Goal: Information Seeking & Learning: Learn about a topic

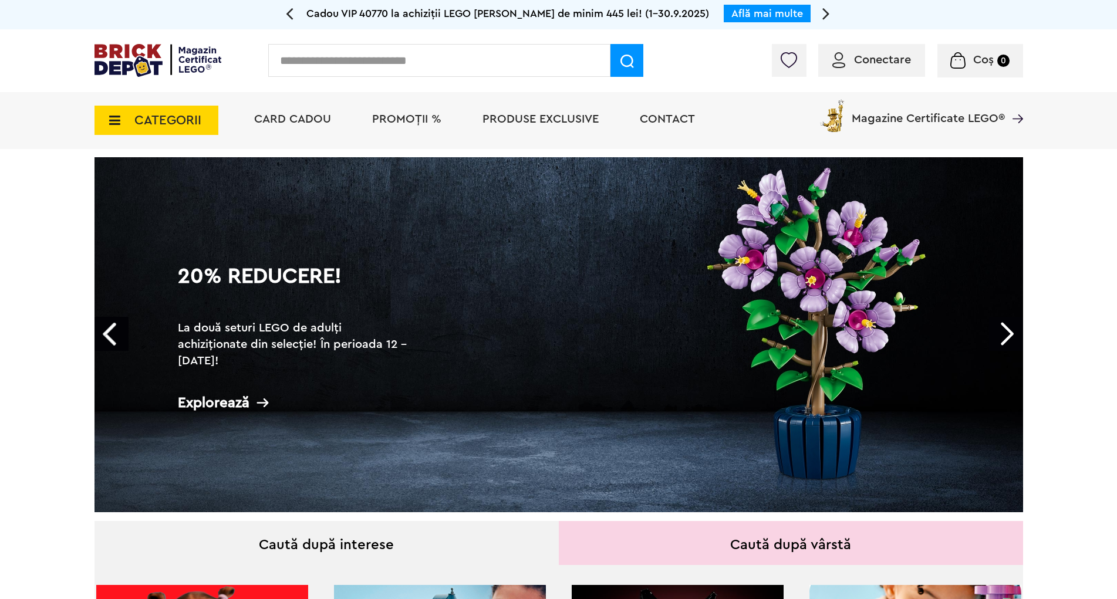
click at [115, 116] on icon at bounding box center [111, 120] width 18 height 13
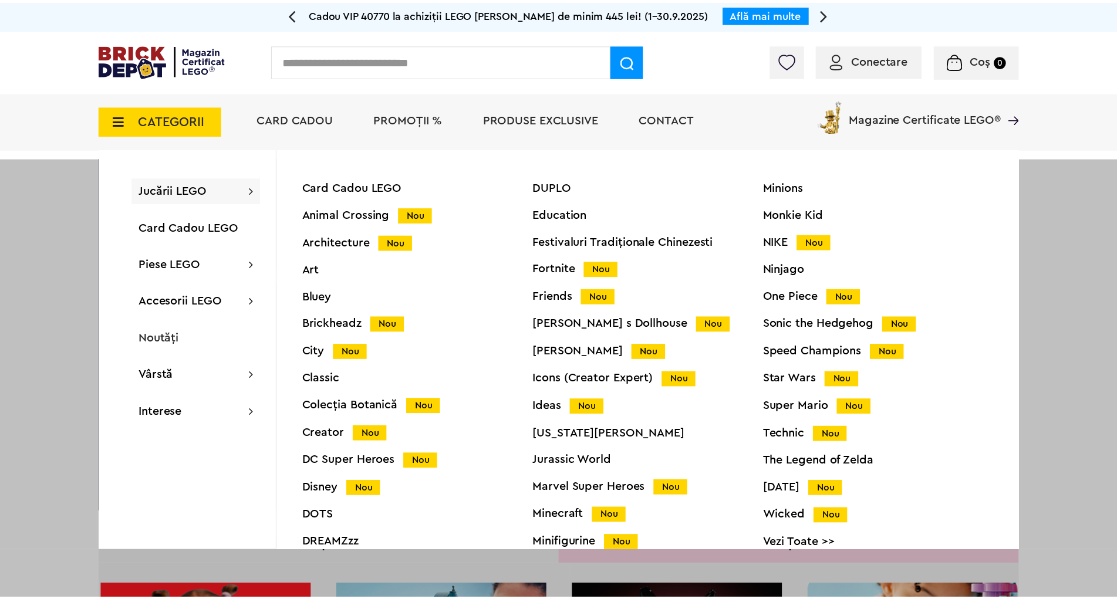
scroll to position [46, 0]
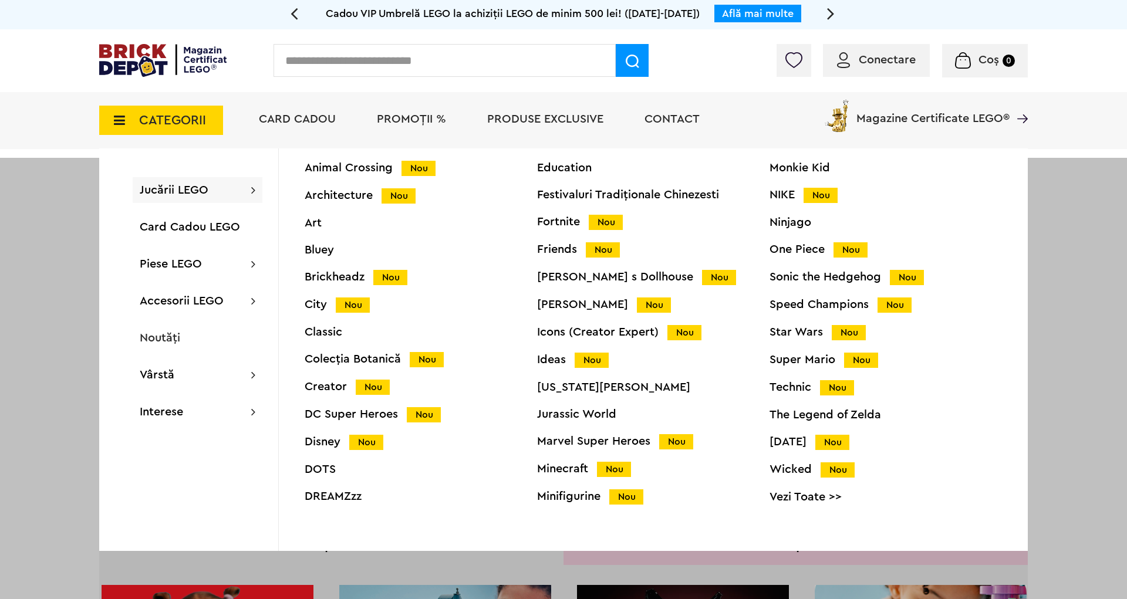
click at [785, 390] on div "Technic Nou" at bounding box center [886, 388] width 232 height 12
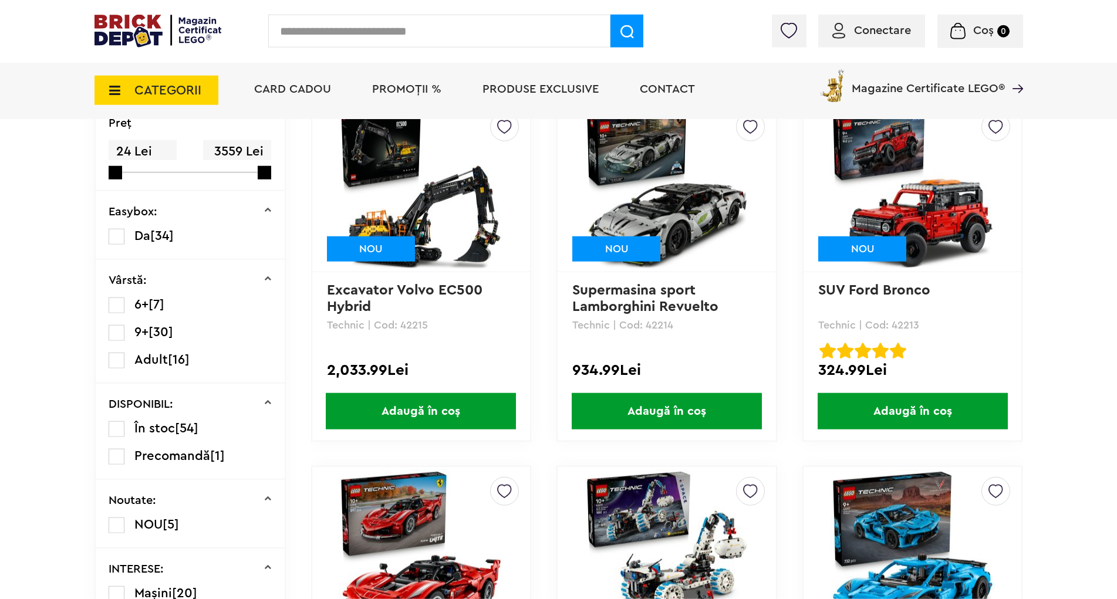
scroll to position [239, 0]
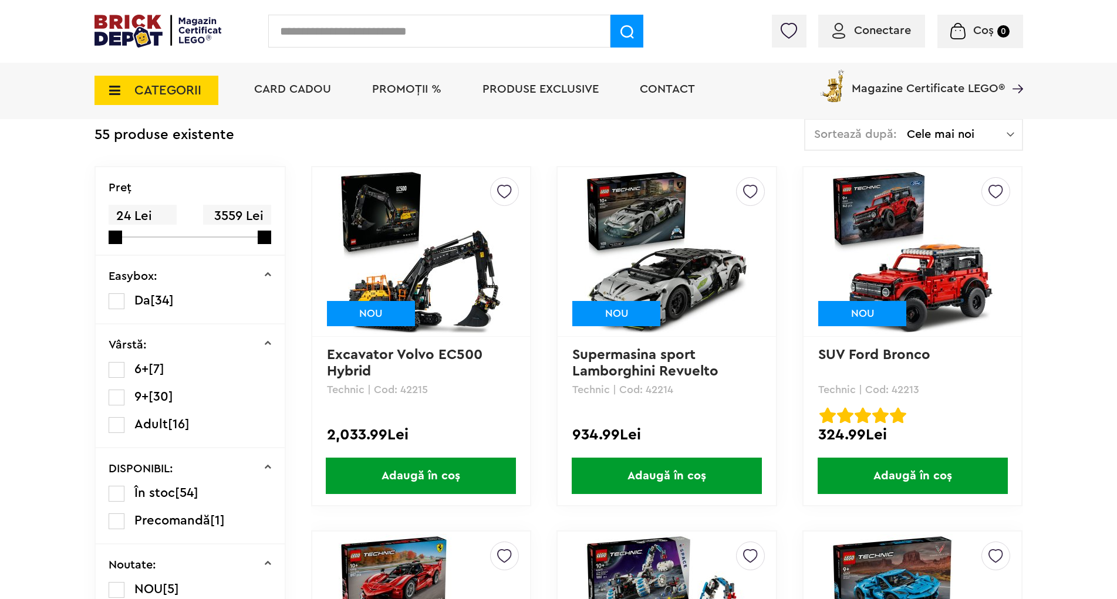
click at [944, 280] on img at bounding box center [913, 252] width 164 height 164
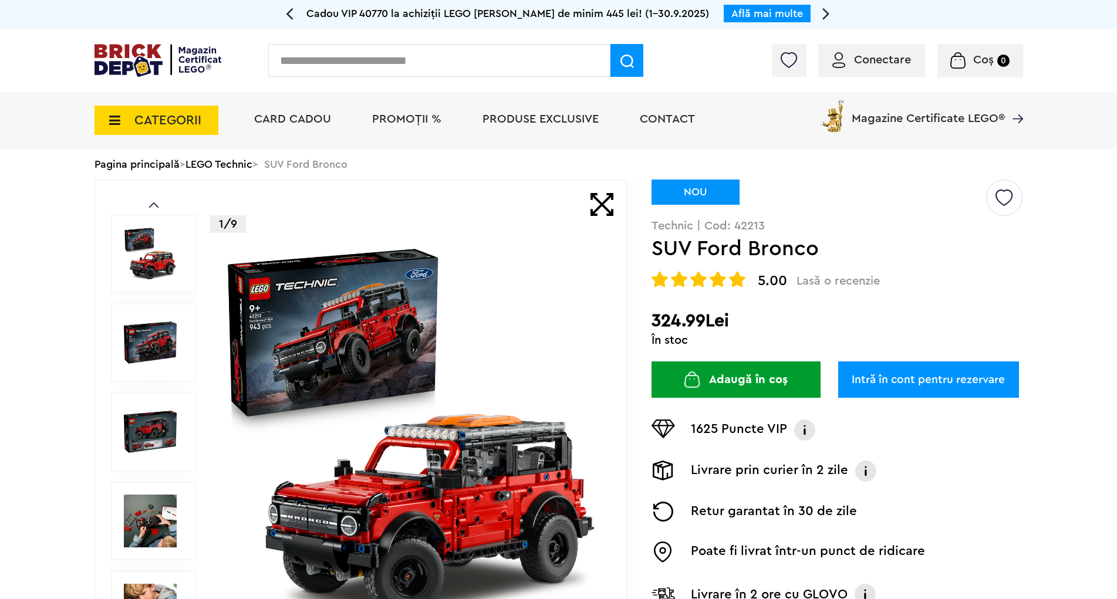
click at [153, 527] on img at bounding box center [150, 521] width 53 height 53
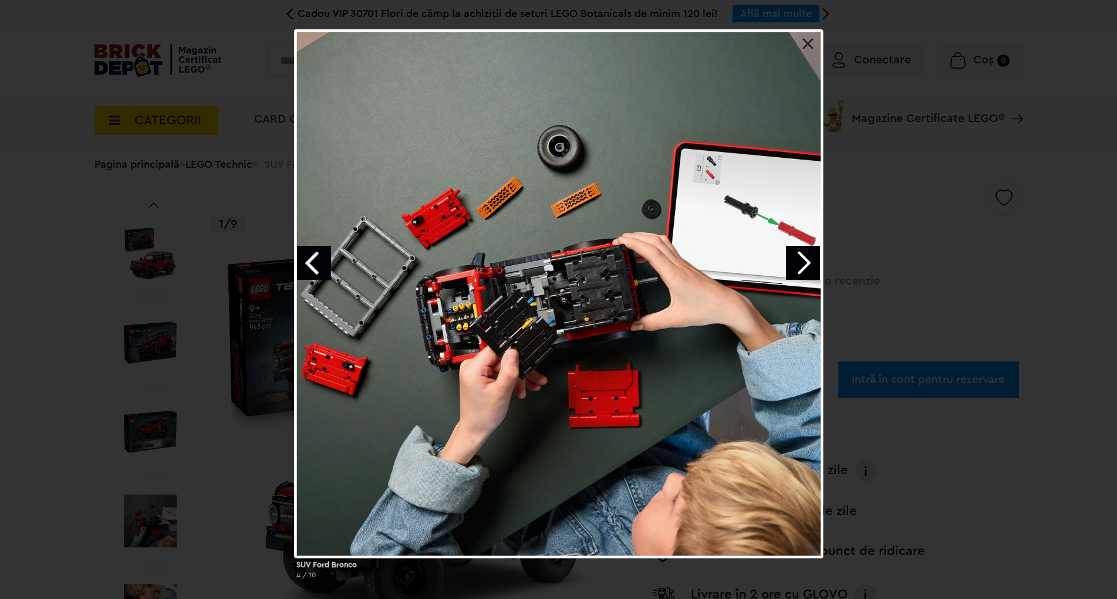
click at [811, 261] on link "Next image" at bounding box center [803, 263] width 34 height 34
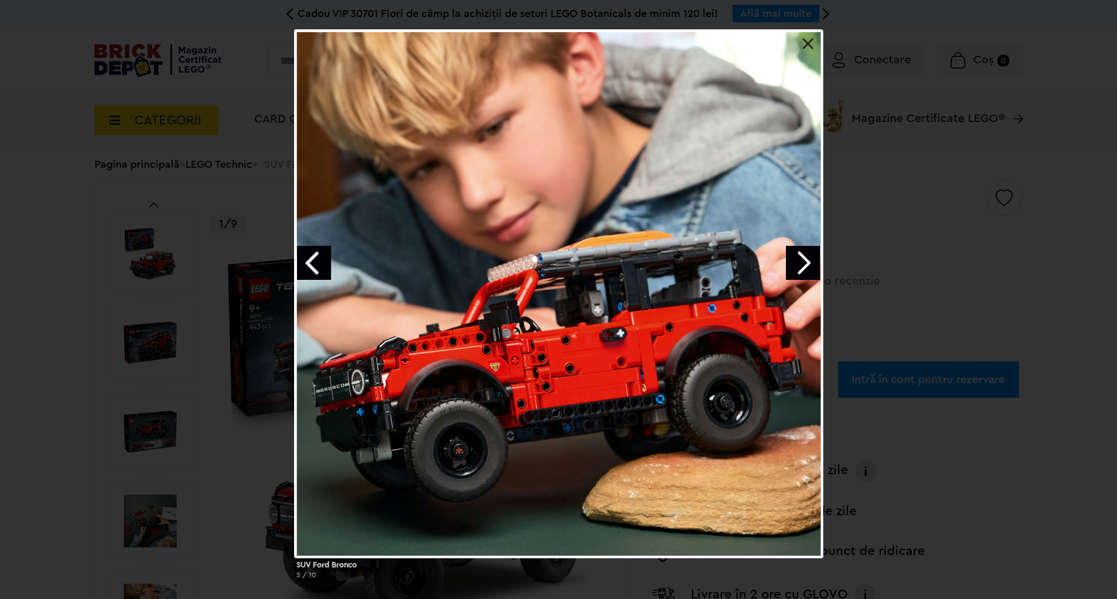
click at [788, 262] on link "Next image" at bounding box center [803, 263] width 34 height 34
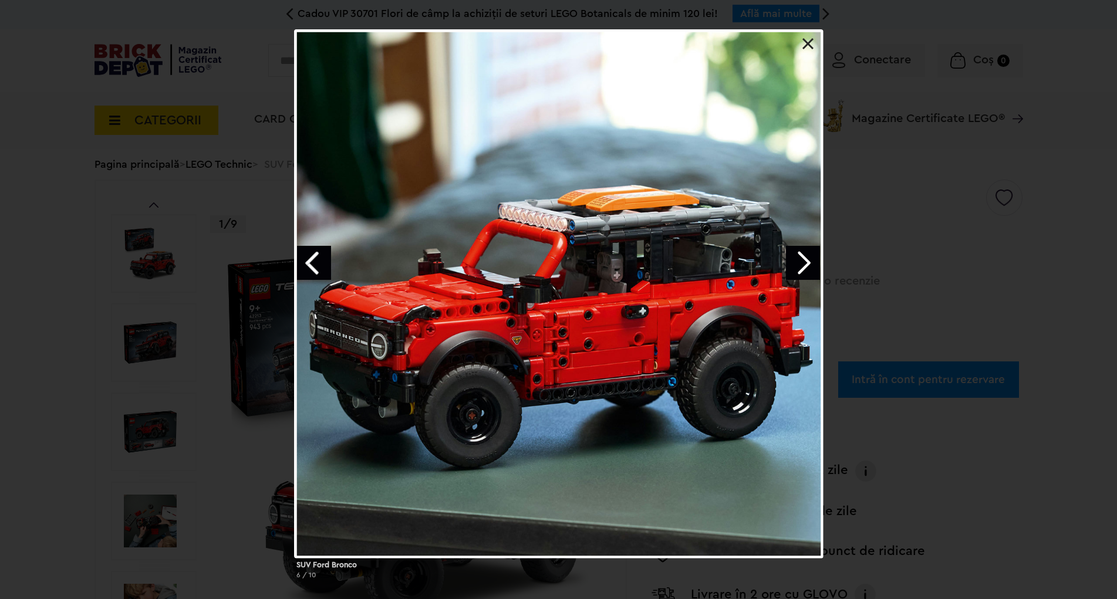
click at [795, 269] on link "Next image" at bounding box center [803, 263] width 34 height 34
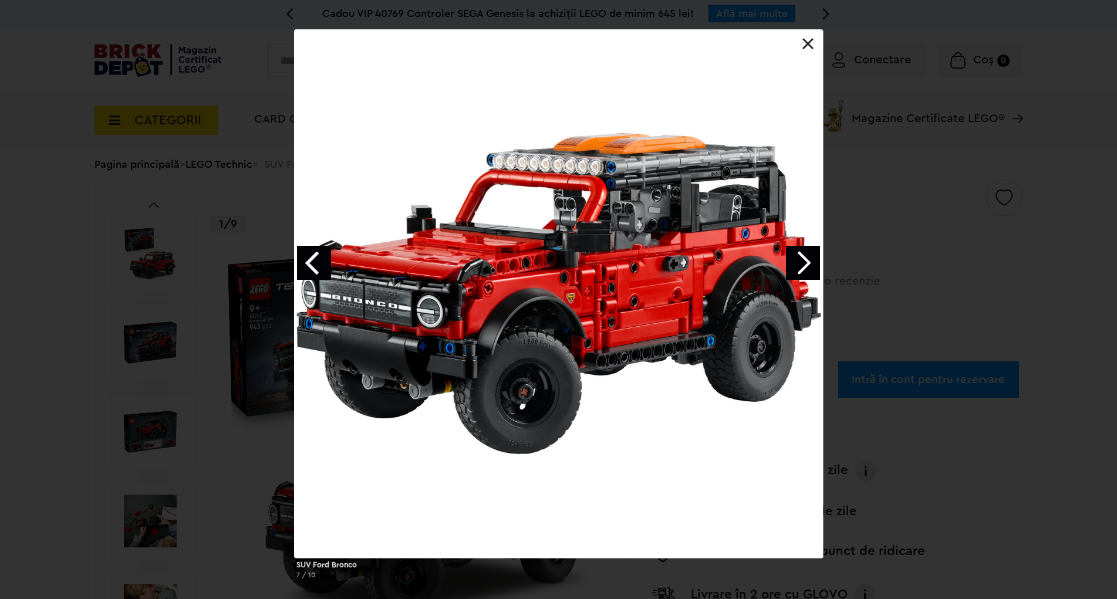
click at [806, 44] on link at bounding box center [808, 44] width 12 height 12
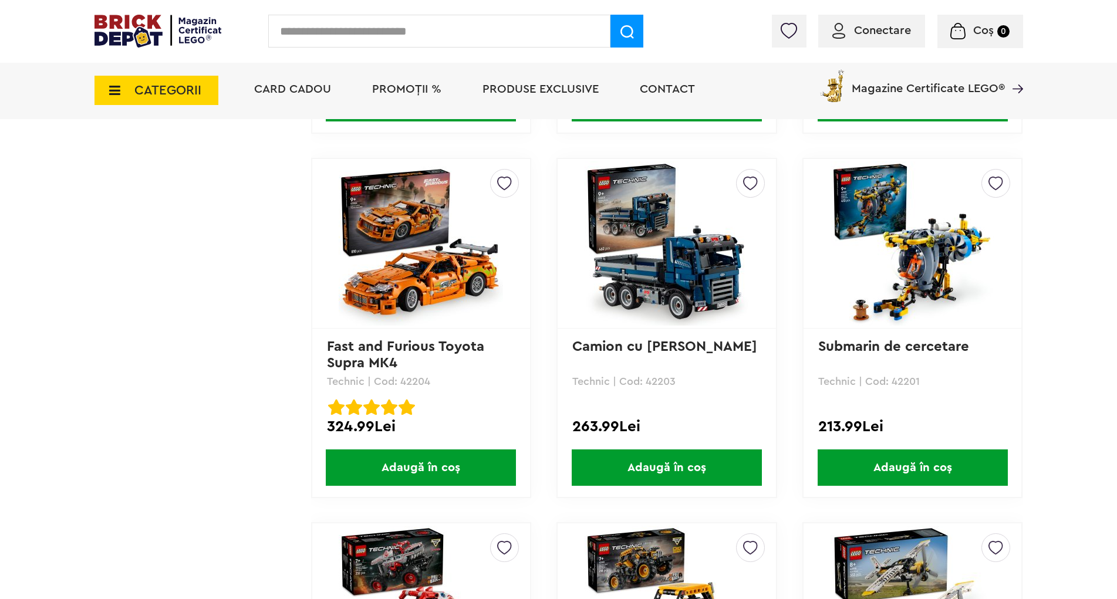
scroll to position [2005, 0]
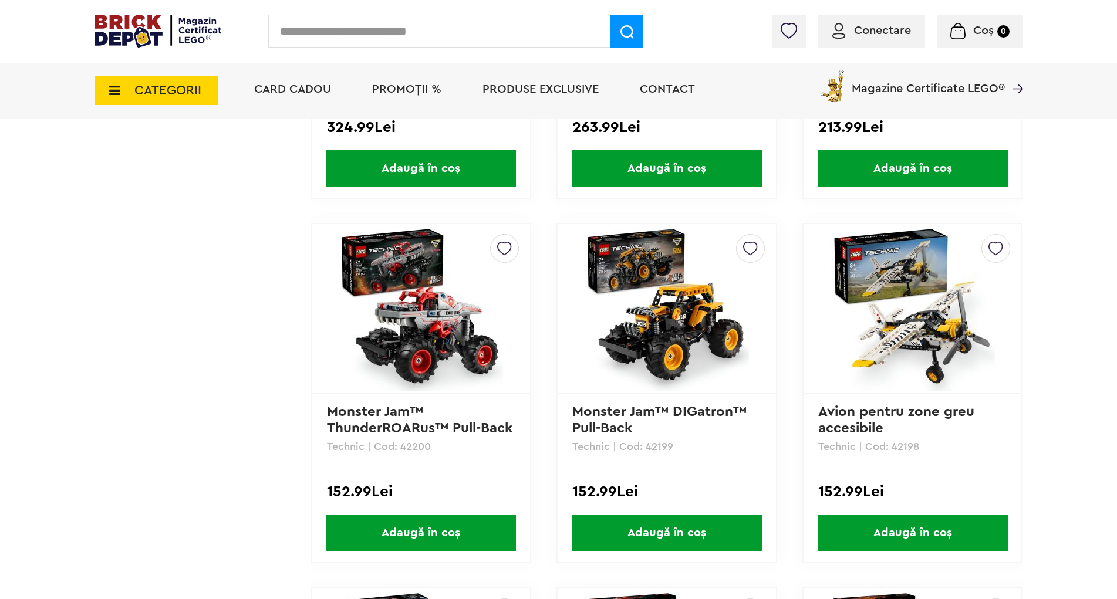
click at [913, 330] on img at bounding box center [913, 309] width 164 height 164
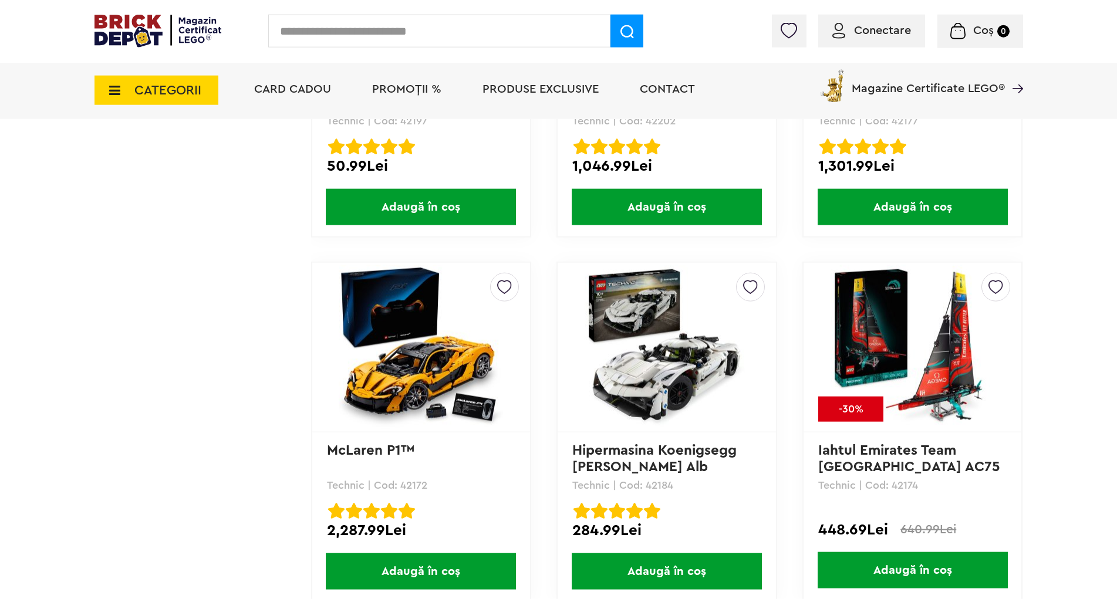
scroll to position [2724, 0]
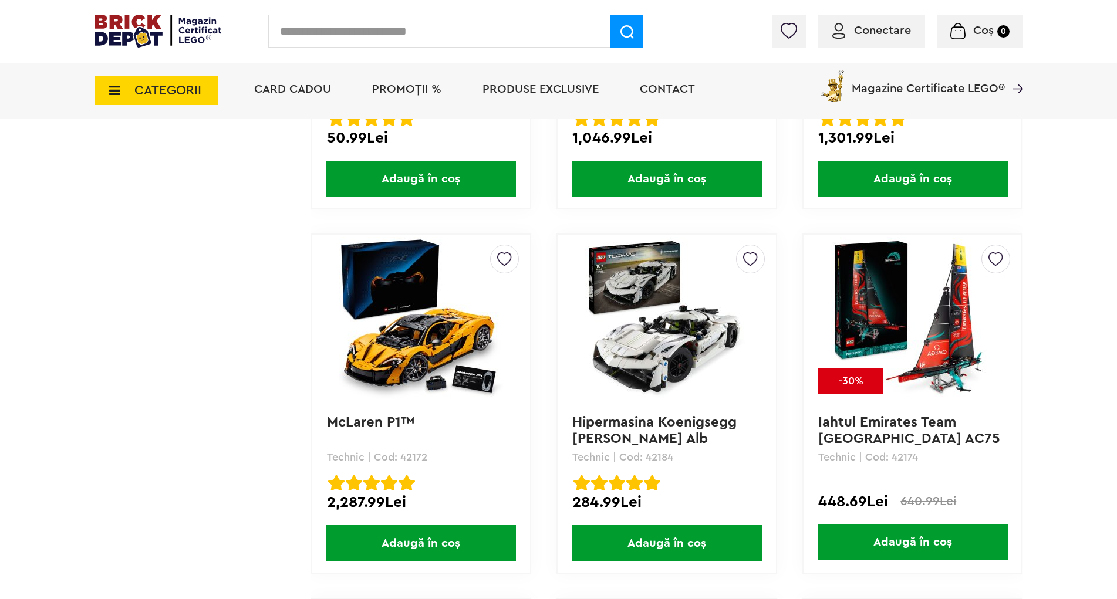
click at [663, 343] on img at bounding box center [667, 319] width 164 height 164
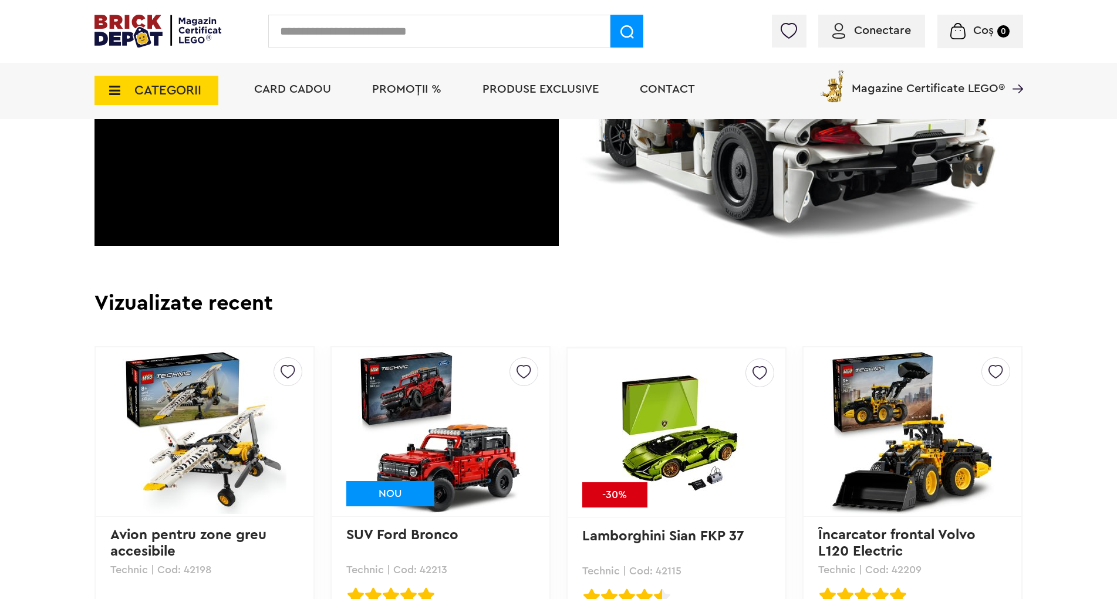
scroll to position [2036, 0]
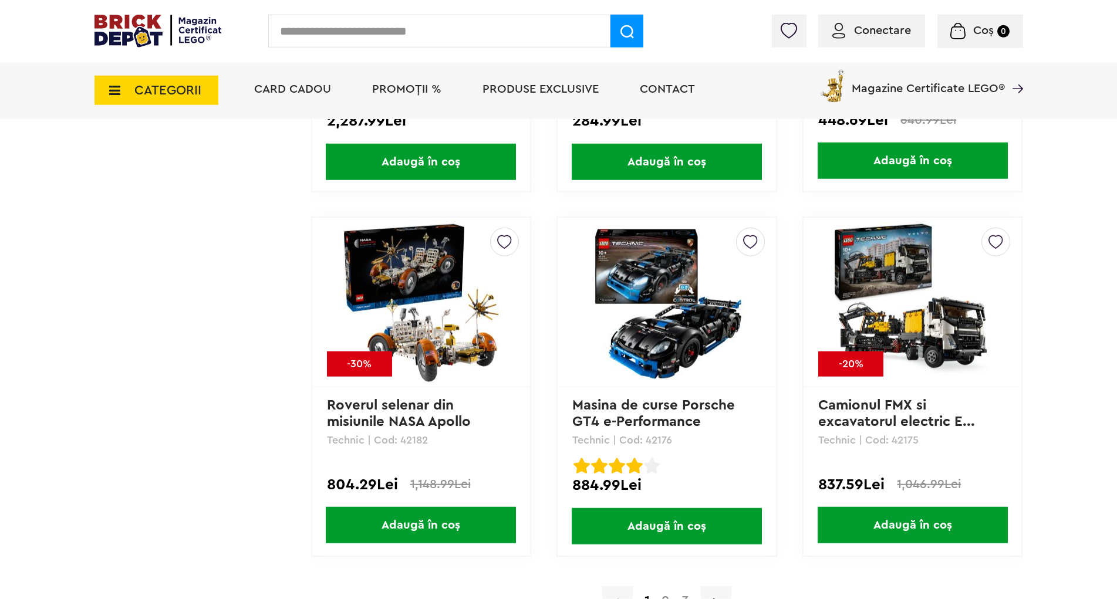
scroll to position [3203, 0]
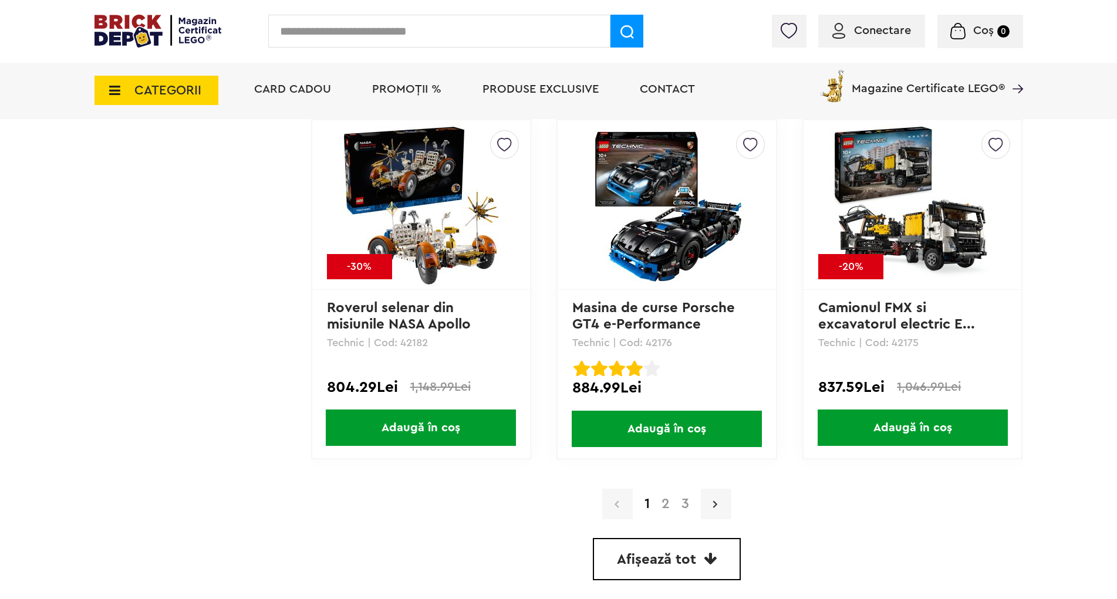
click at [723, 506] on link at bounding box center [716, 504] width 31 height 31
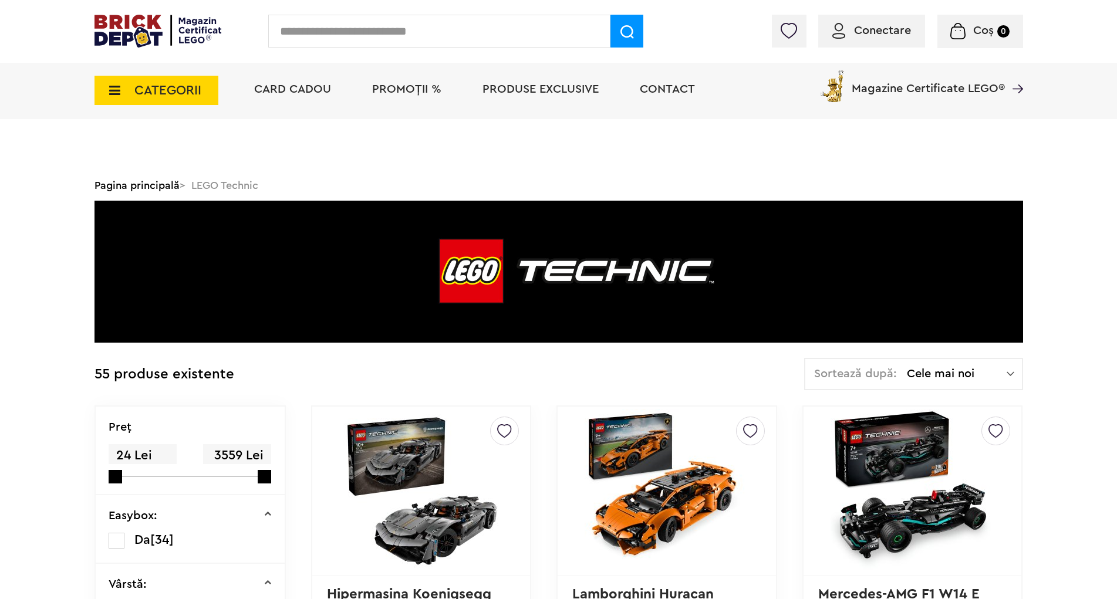
scroll to position [299, 0]
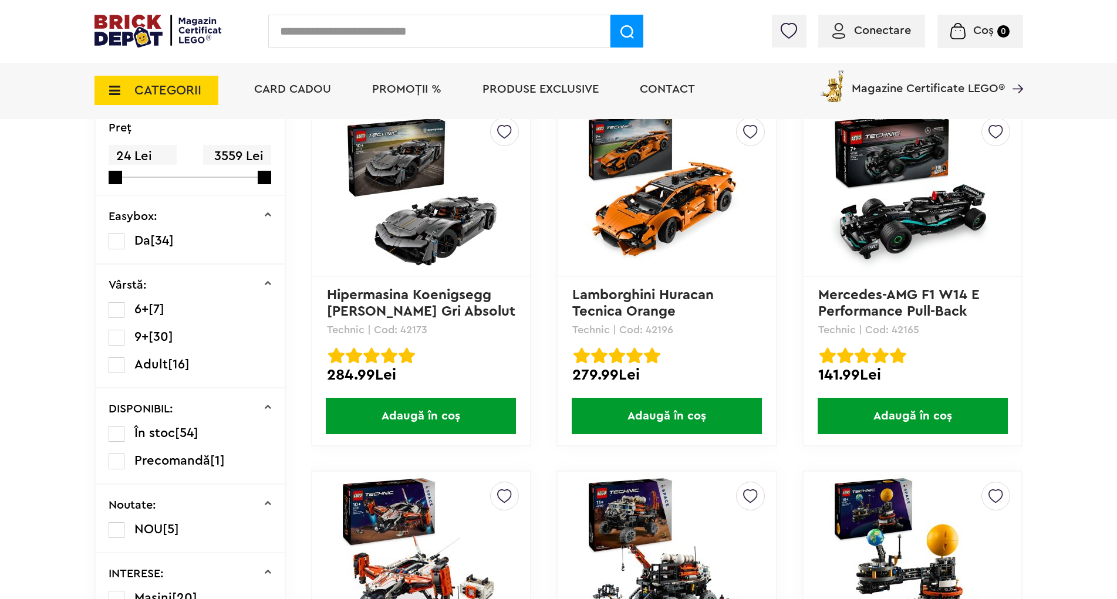
click at [898, 226] on img at bounding box center [913, 192] width 164 height 164
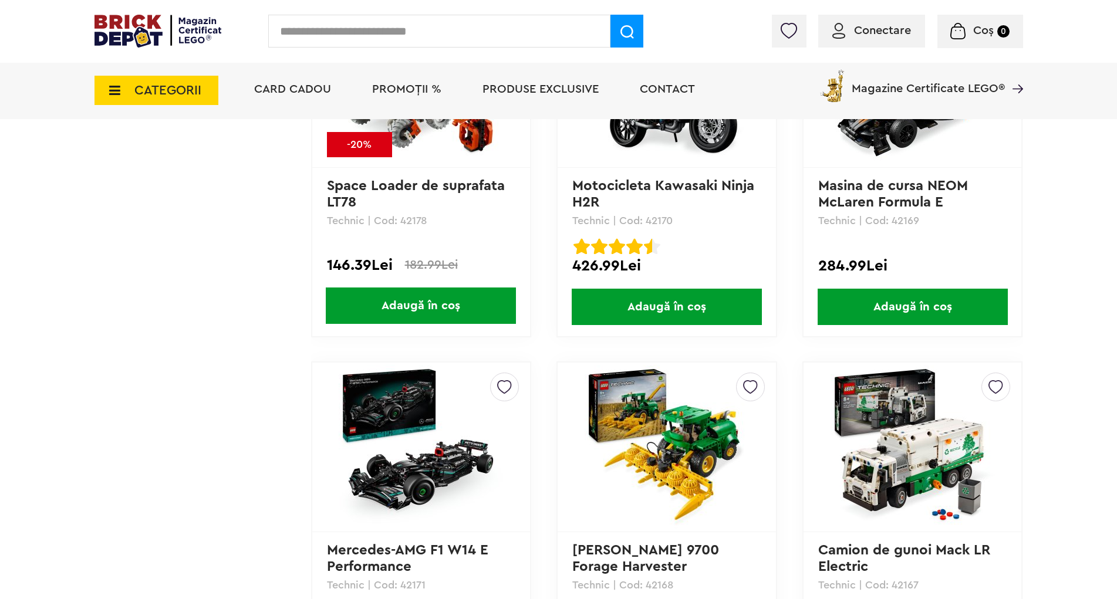
scroll to position [1377, 0]
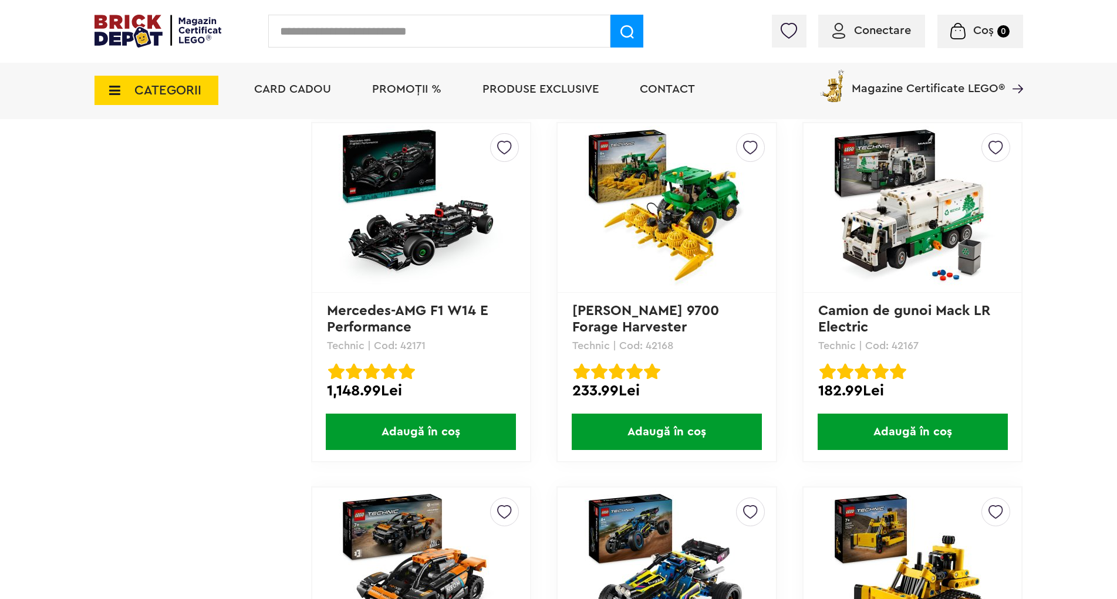
click at [910, 244] on img at bounding box center [913, 208] width 164 height 164
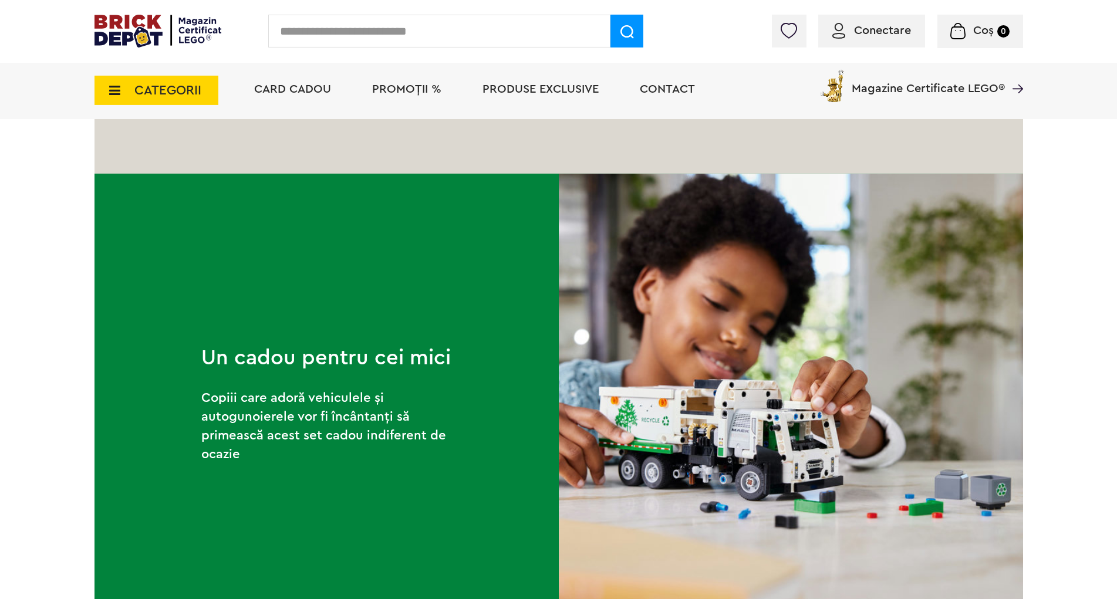
scroll to position [1617, 0]
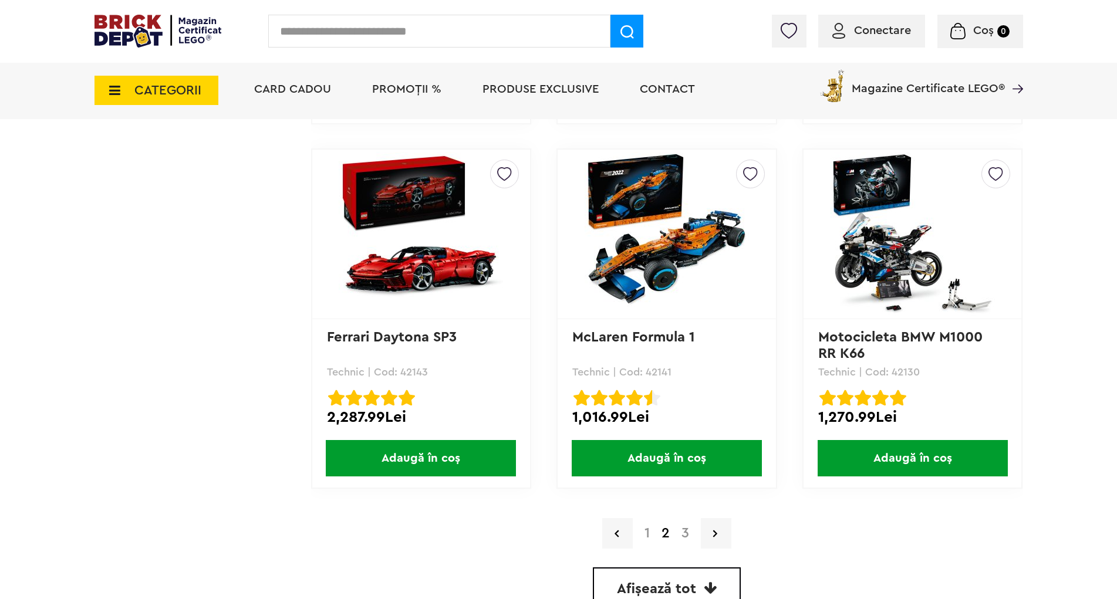
scroll to position [3413, 0]
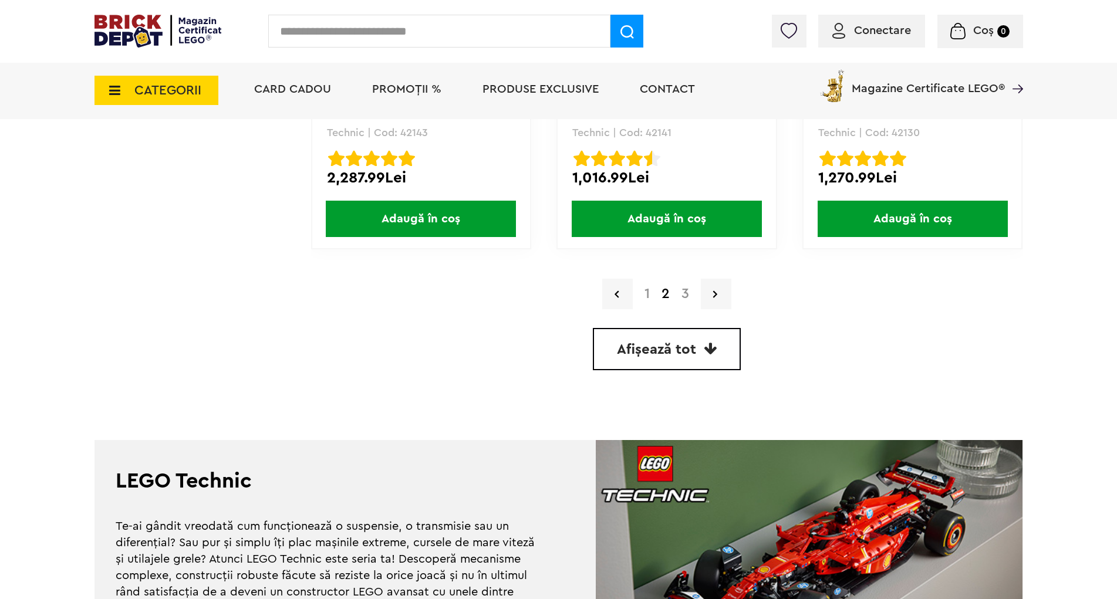
click at [686, 294] on link "3" at bounding box center [685, 294] width 19 height 14
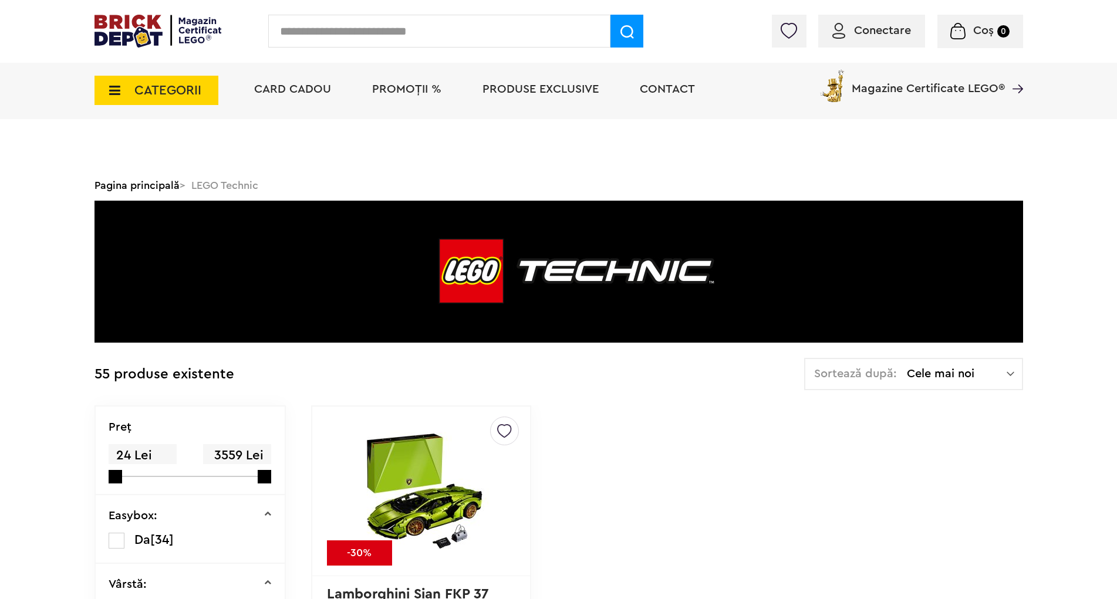
scroll to position [299, 0]
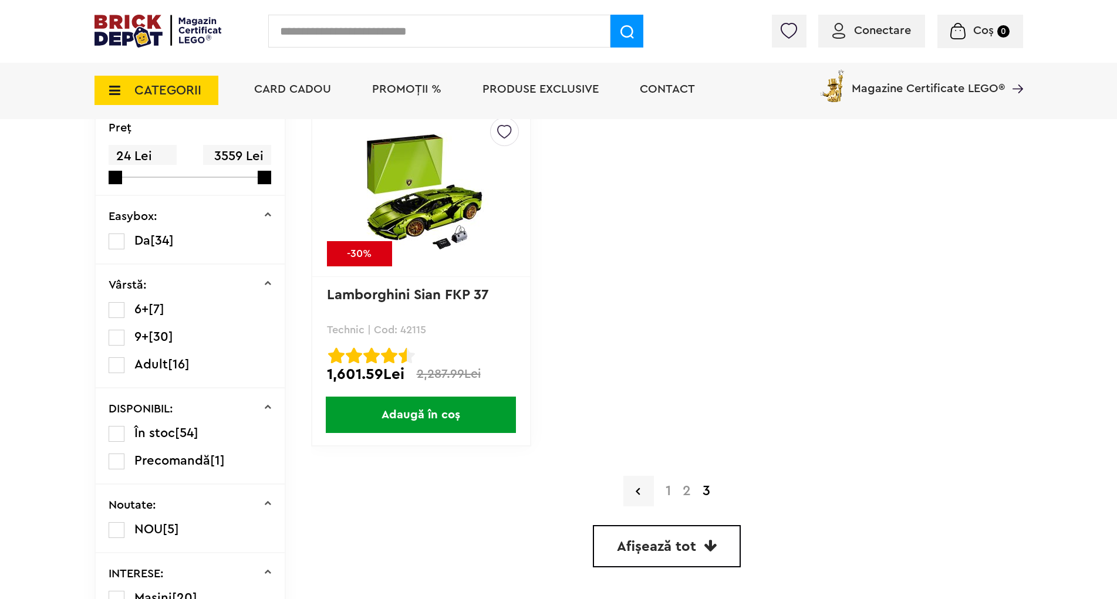
click at [686, 491] on link "2" at bounding box center [687, 491] width 20 height 14
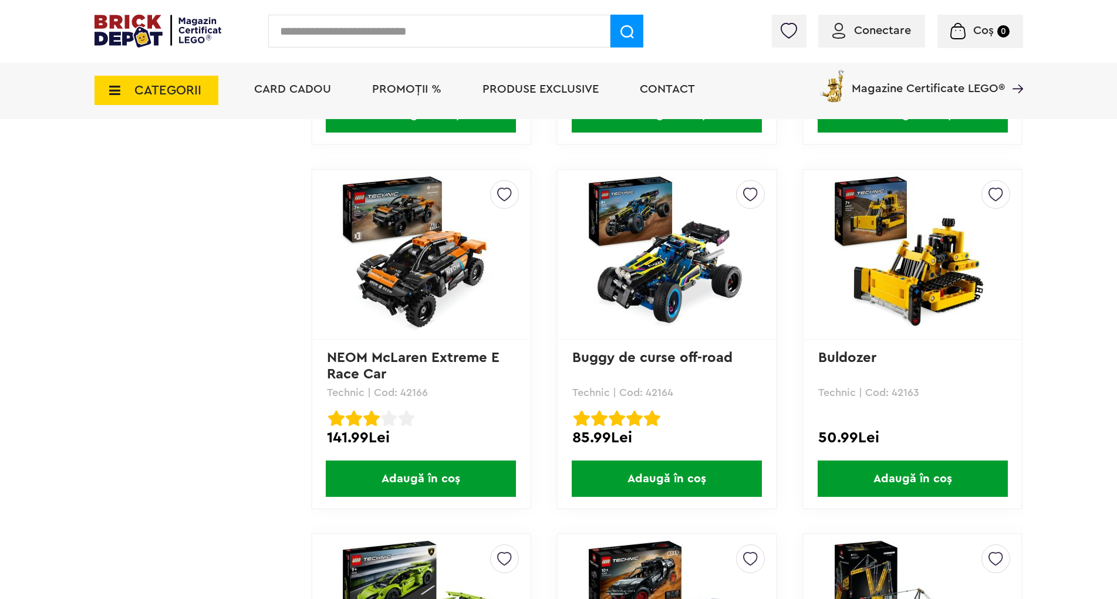
scroll to position [1676, 0]
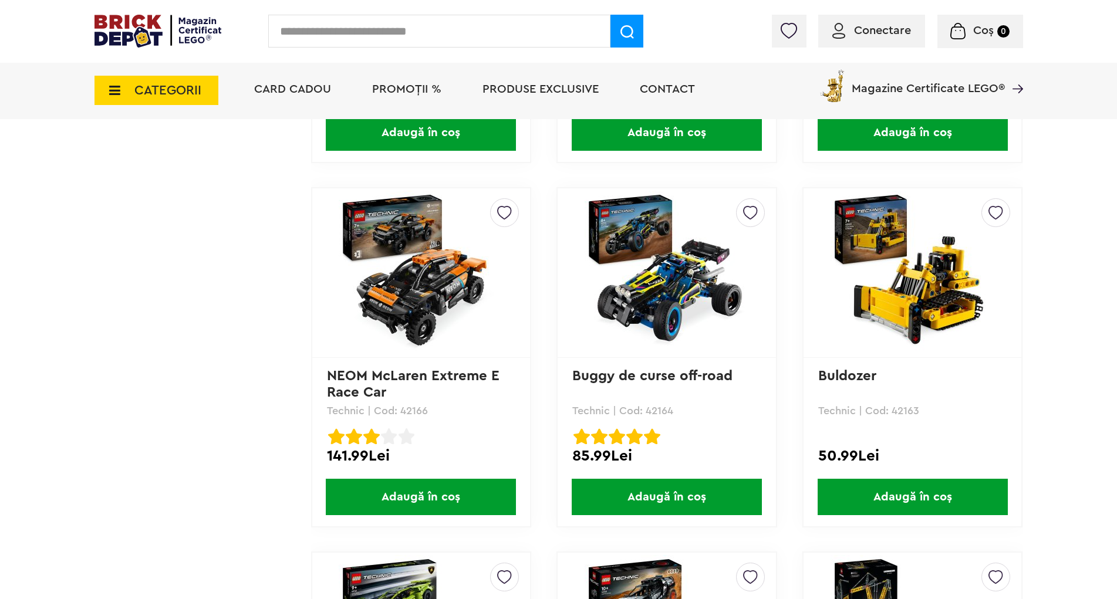
click at [436, 282] on img at bounding box center [421, 273] width 164 height 164
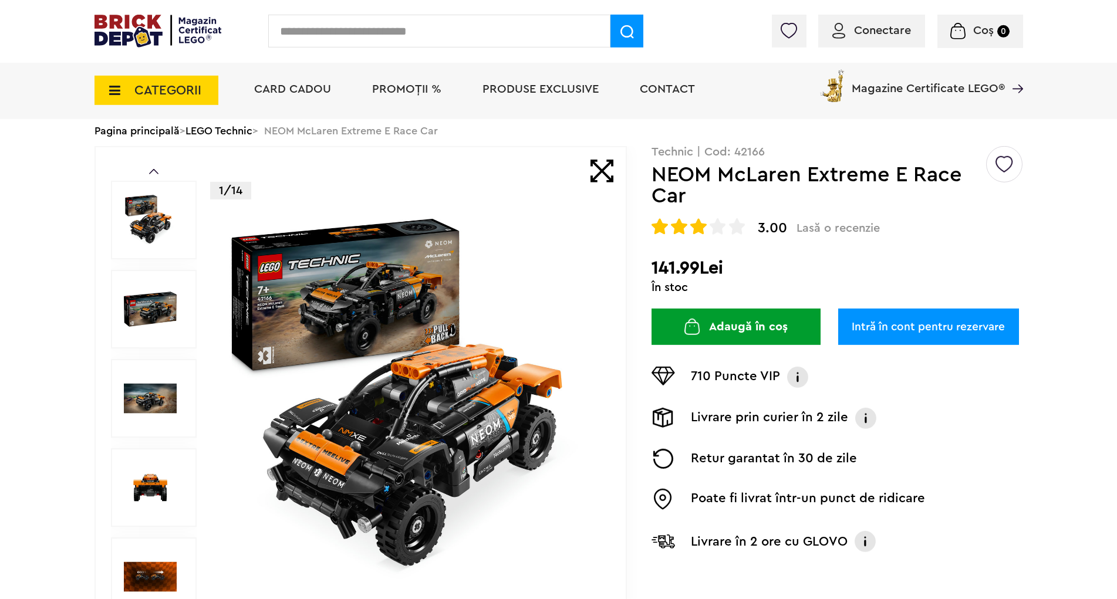
scroll to position [60, 0]
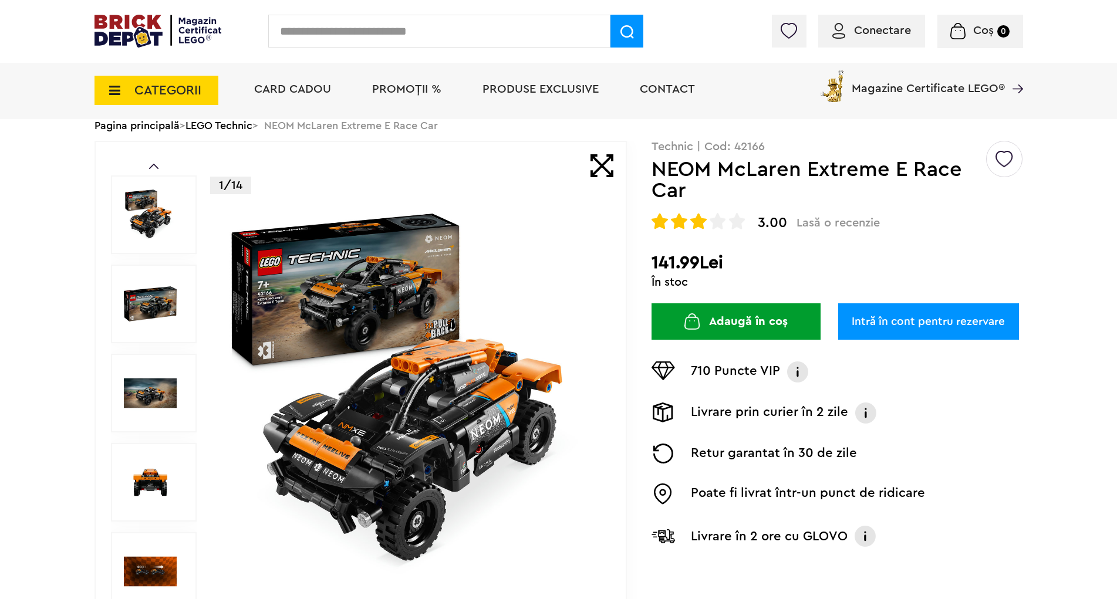
click at [773, 227] on span "3.00" at bounding box center [772, 223] width 29 height 14
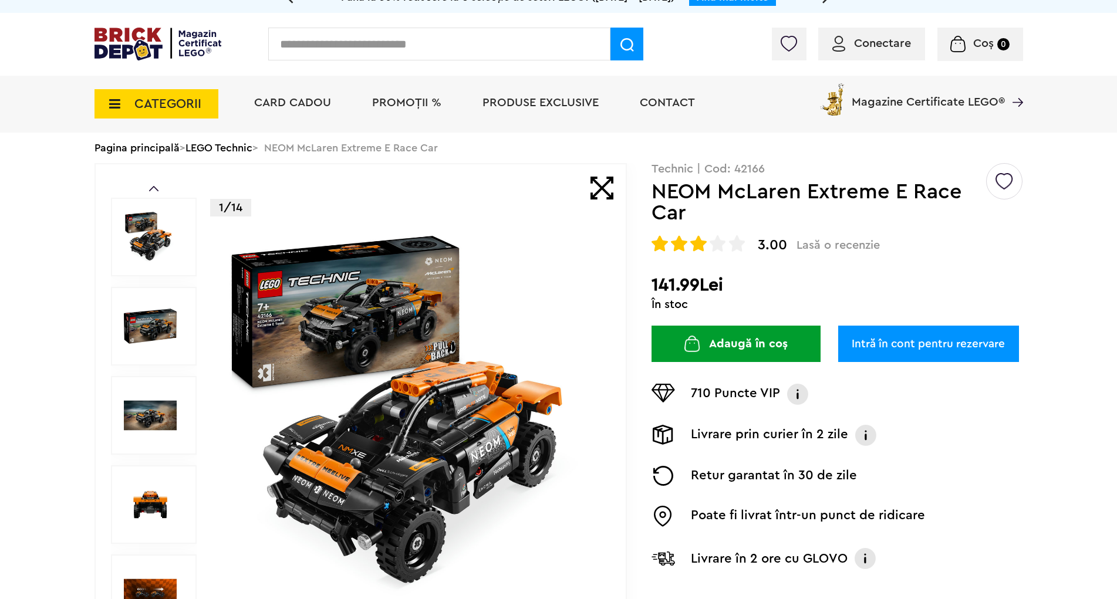
scroll to position [0, 0]
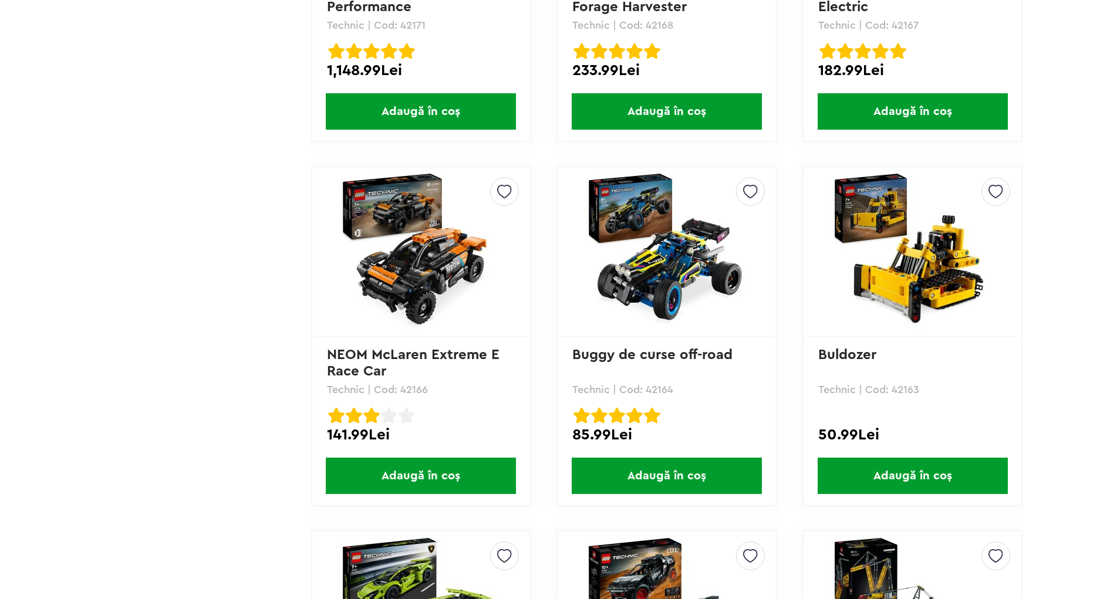
scroll to position [1676, 0]
click at [673, 274] on img at bounding box center [667, 252] width 164 height 164
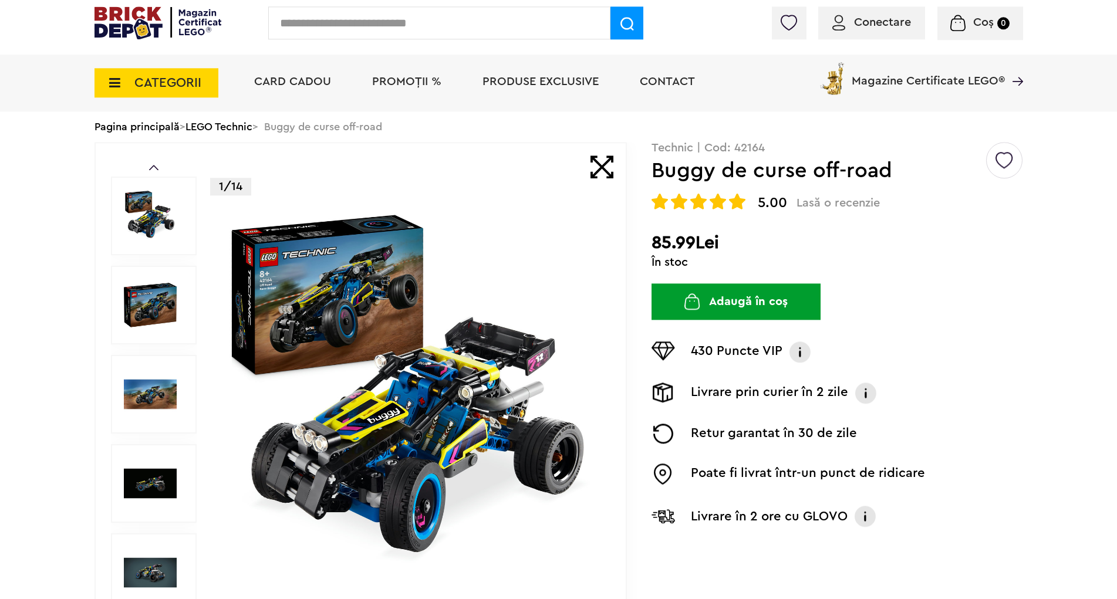
scroll to position [60, 0]
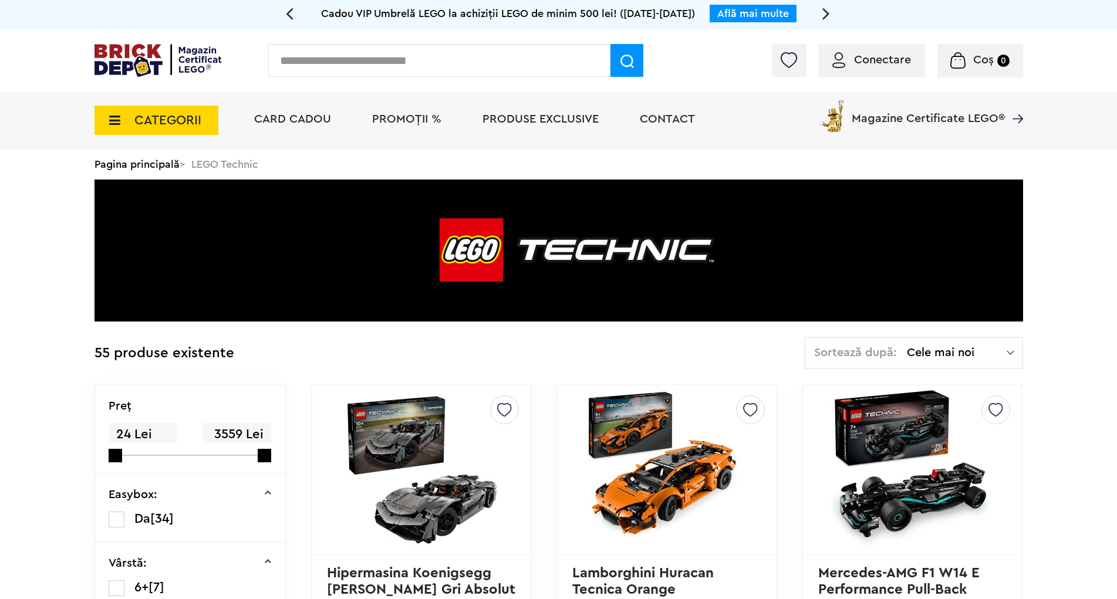
click at [165, 127] on span "CATEGORII" at bounding box center [167, 120] width 67 height 13
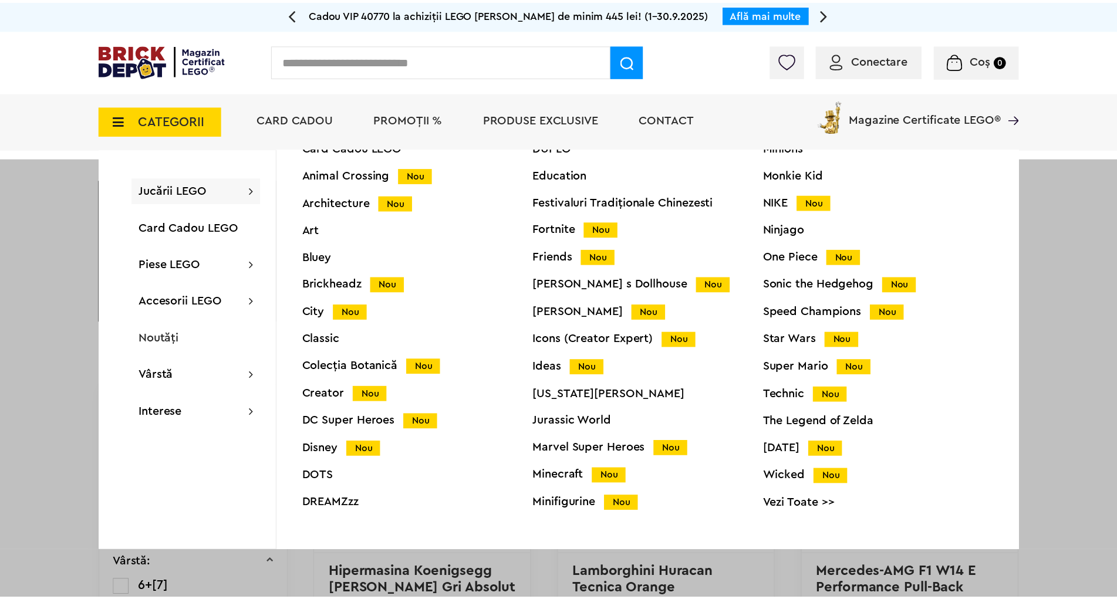
scroll to position [46, 0]
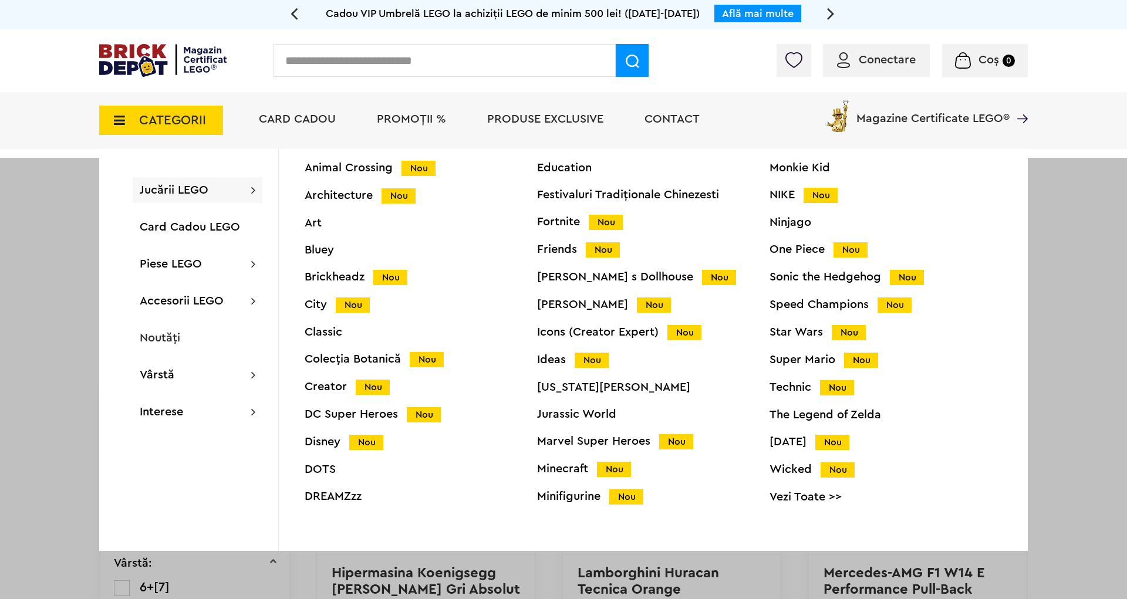
click at [331, 330] on div "Classic" at bounding box center [421, 332] width 232 height 12
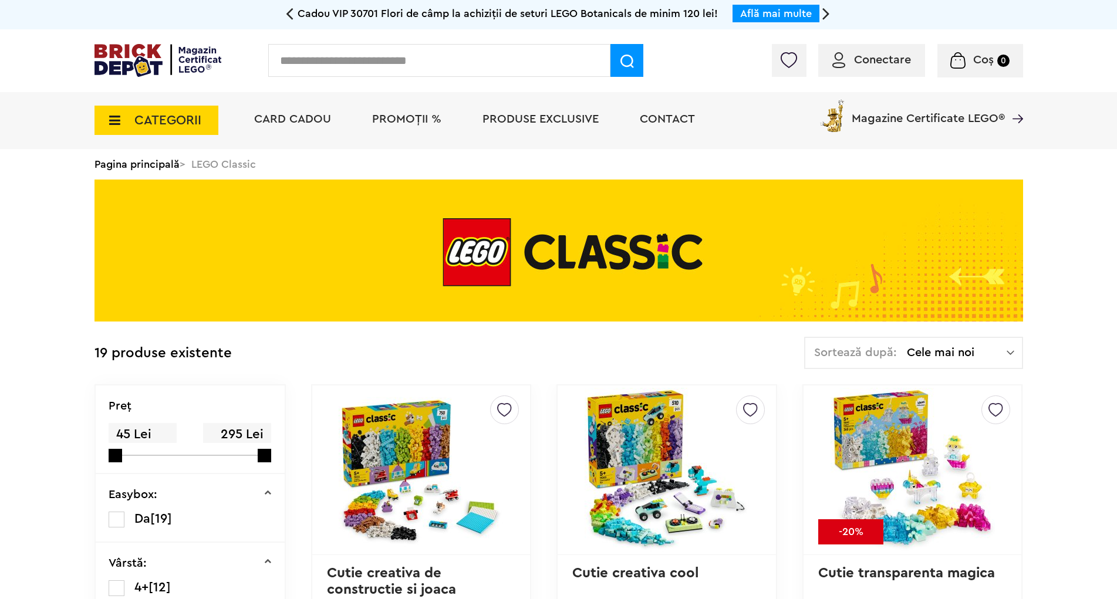
click at [174, 127] on span "CATEGORII" at bounding box center [167, 120] width 67 height 13
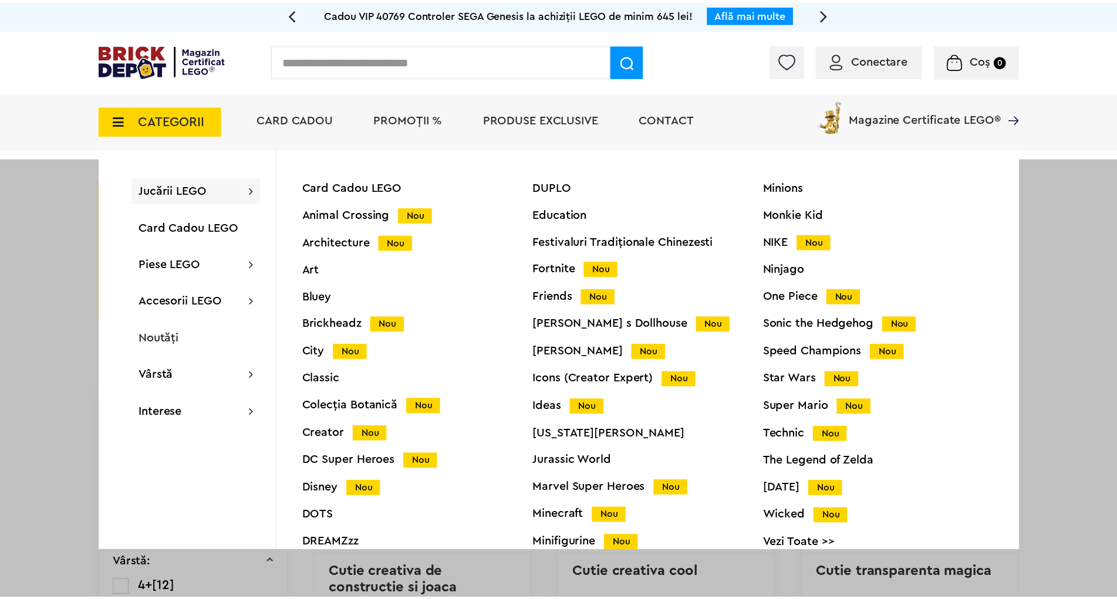
scroll to position [46, 0]
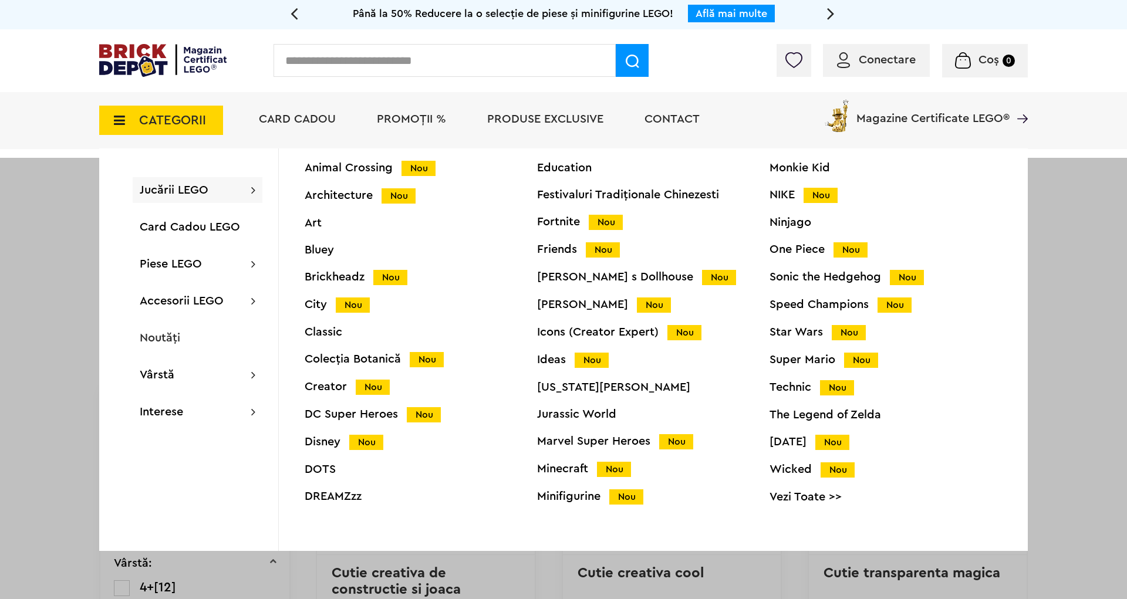
click at [316, 302] on div "City Nou" at bounding box center [421, 305] width 232 height 12
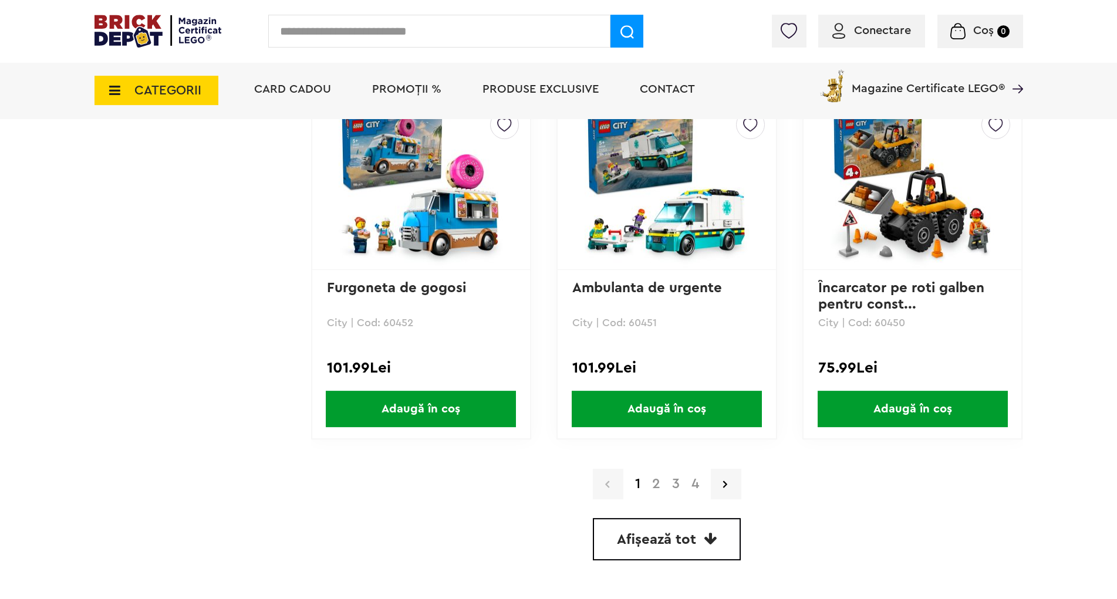
scroll to position [3233, 0]
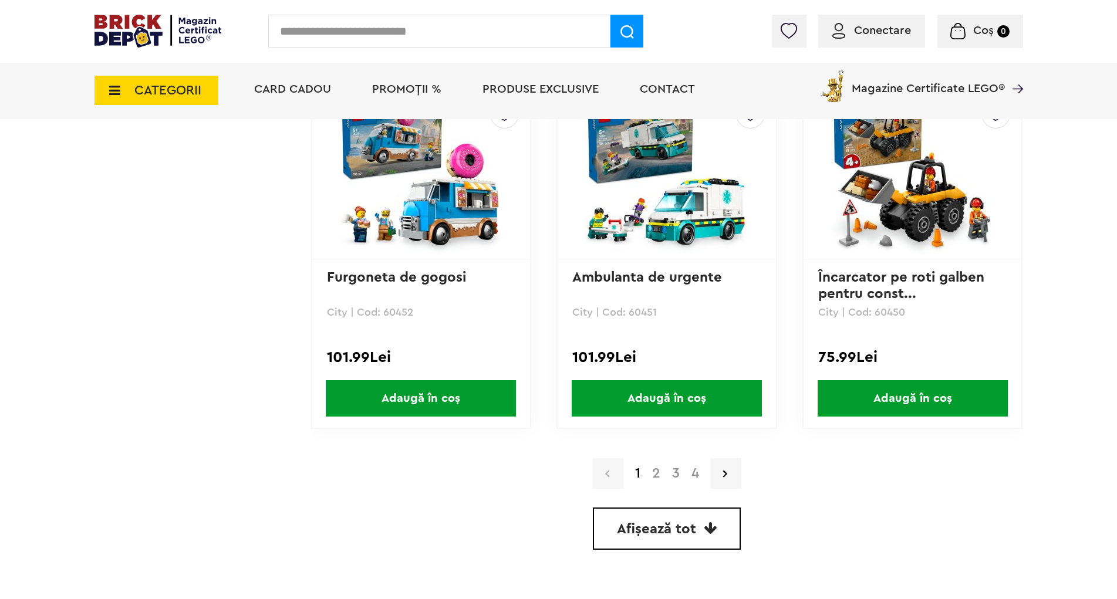
click at [656, 475] on link "2" at bounding box center [656, 474] width 20 height 14
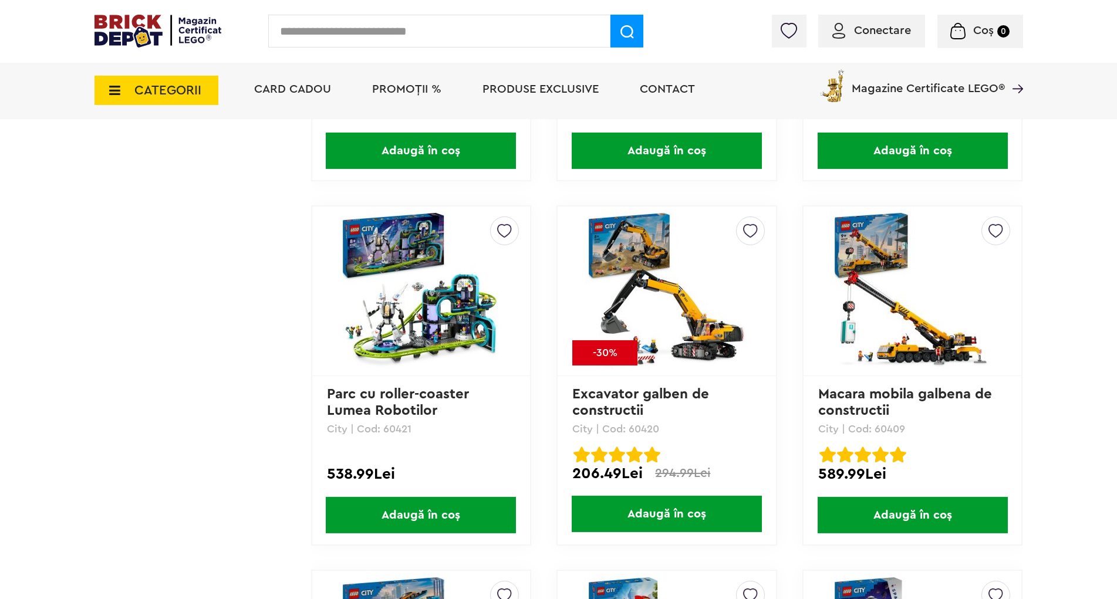
scroll to position [2036, 0]
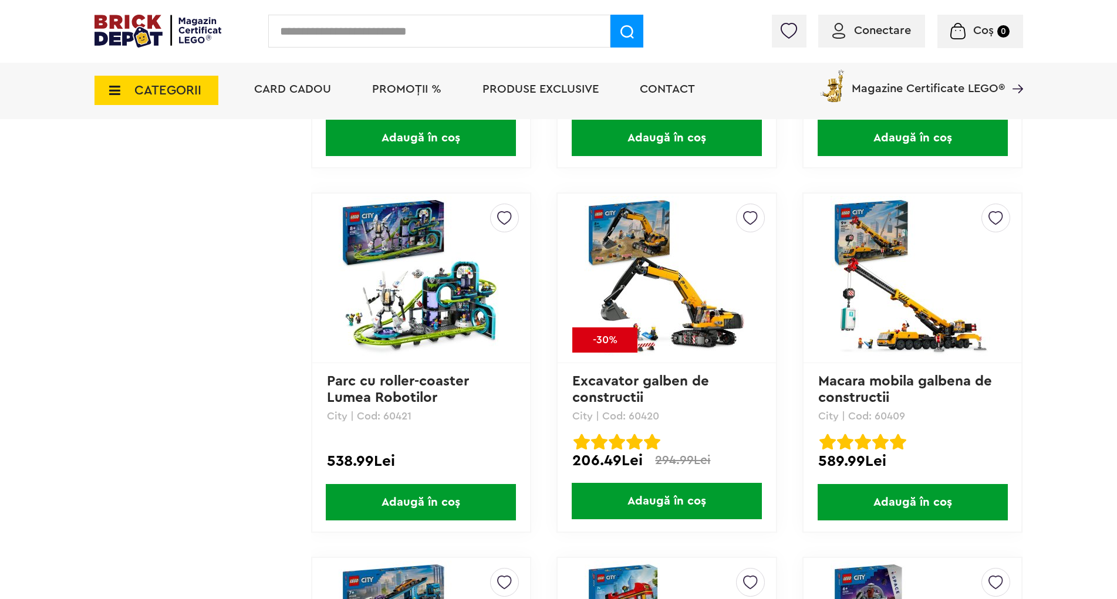
click at [661, 291] on img at bounding box center [667, 278] width 164 height 164
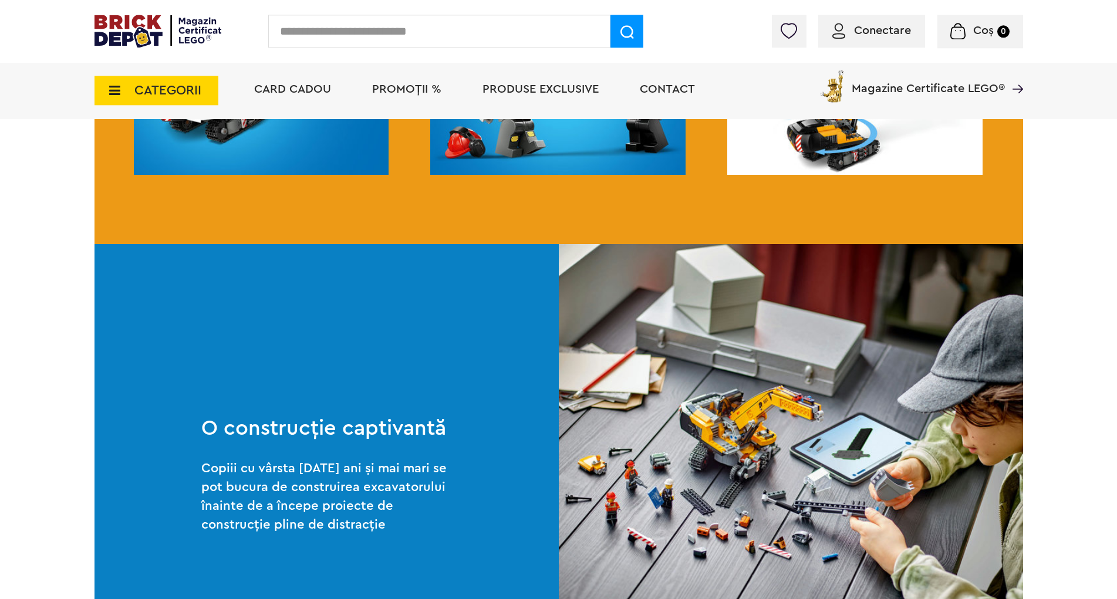
scroll to position [1317, 0]
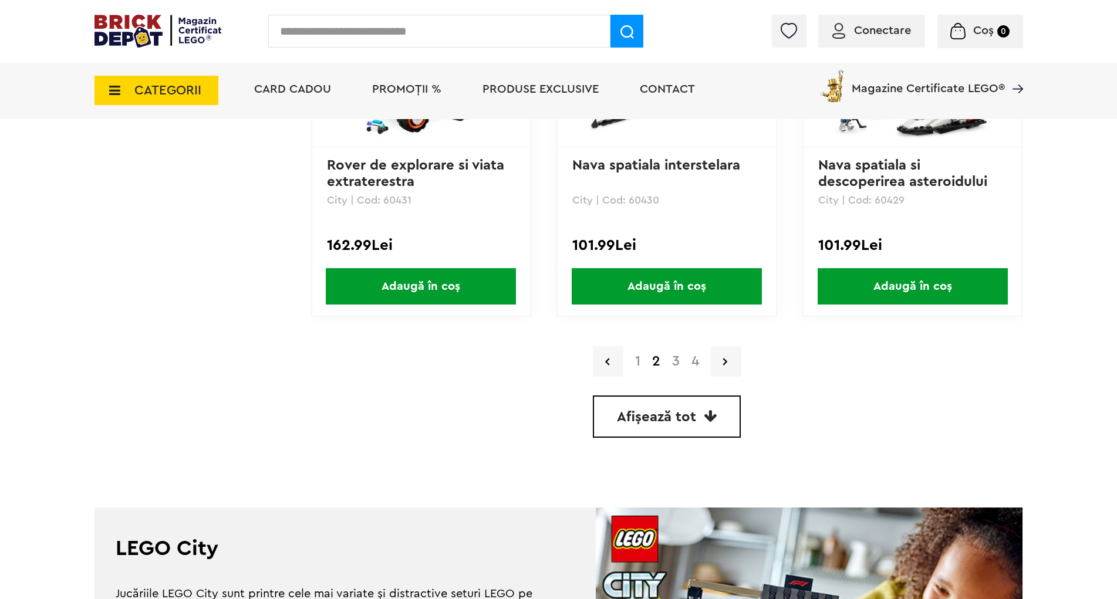
scroll to position [3353, 0]
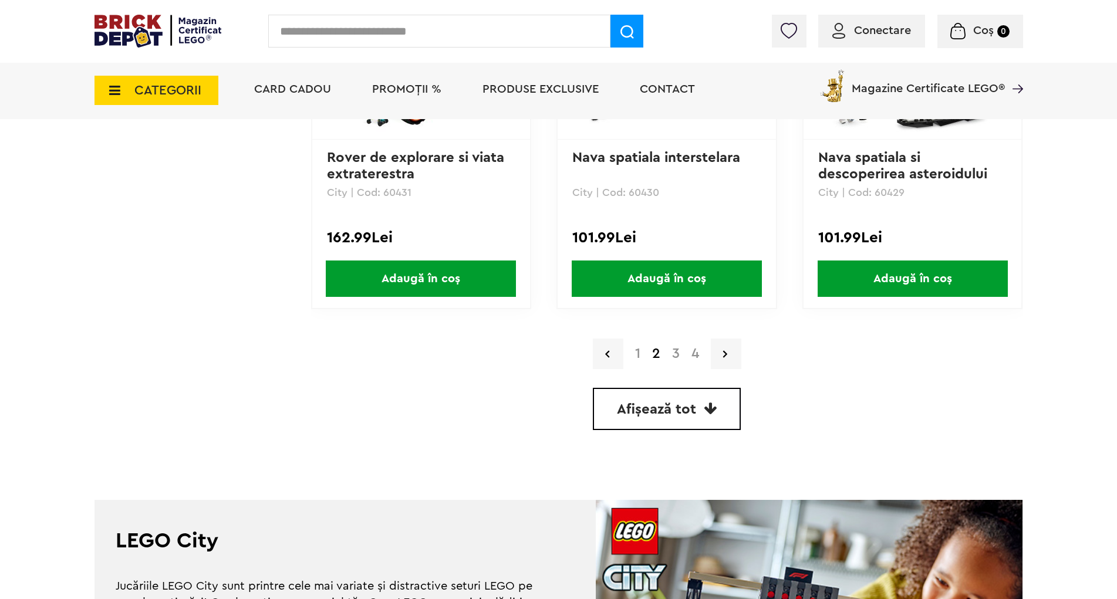
click at [675, 357] on link "3" at bounding box center [675, 354] width 19 height 14
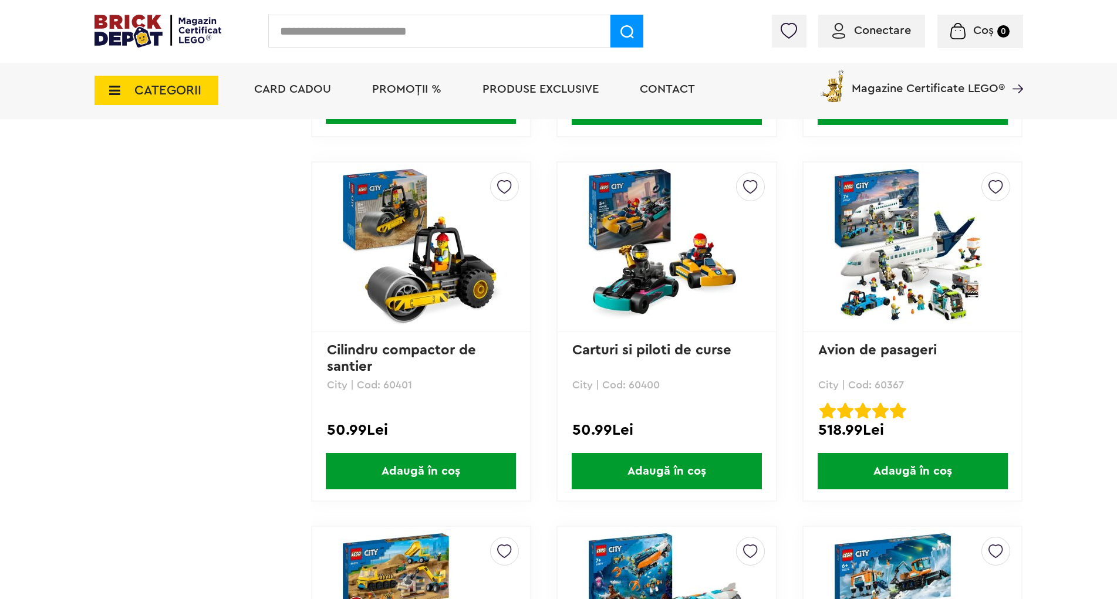
scroll to position [1736, 0]
